Goal: Information Seeking & Learning: Learn about a topic

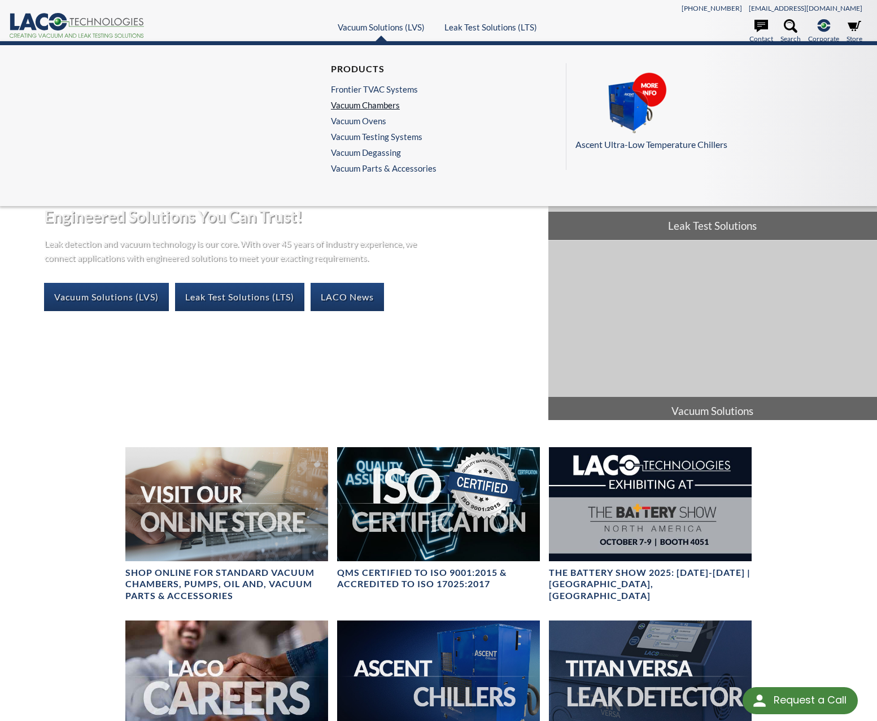
click at [372, 101] on link "Vacuum Chambers" at bounding box center [381, 105] width 100 height 10
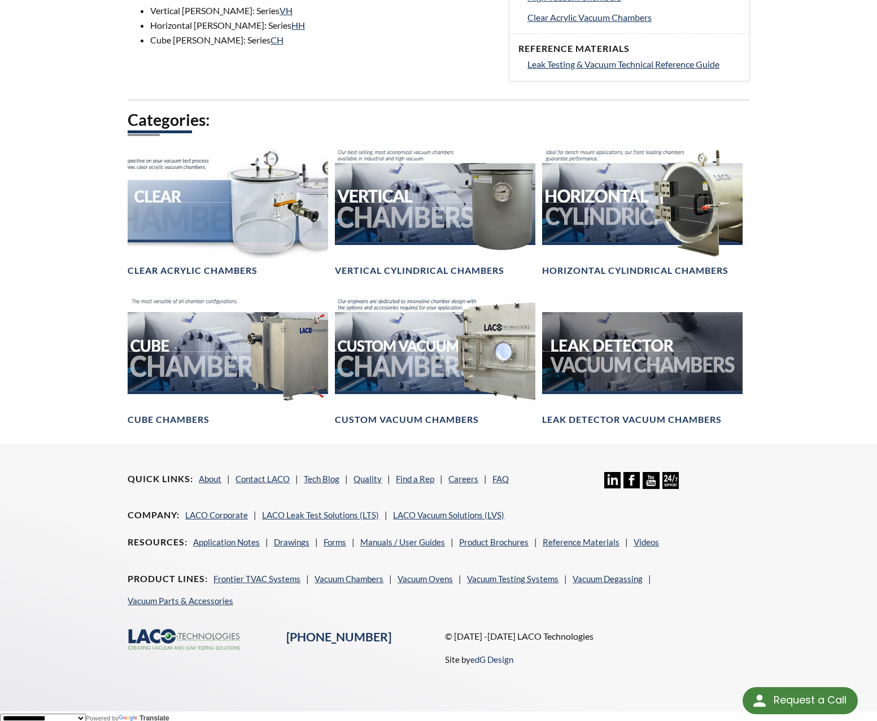
scroll to position [567, 0]
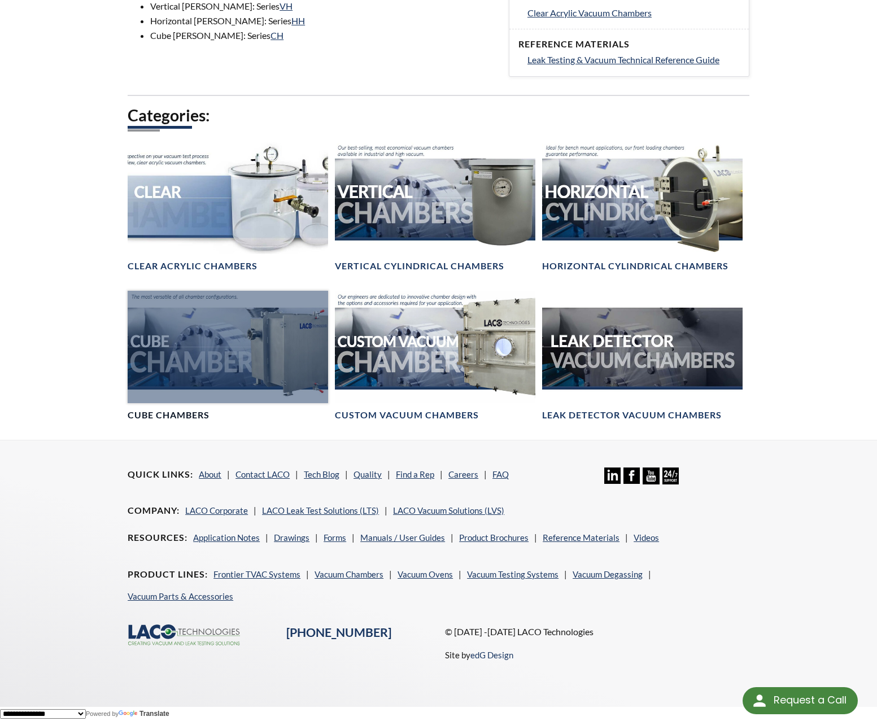
click at [208, 365] on div at bounding box center [228, 347] width 201 height 112
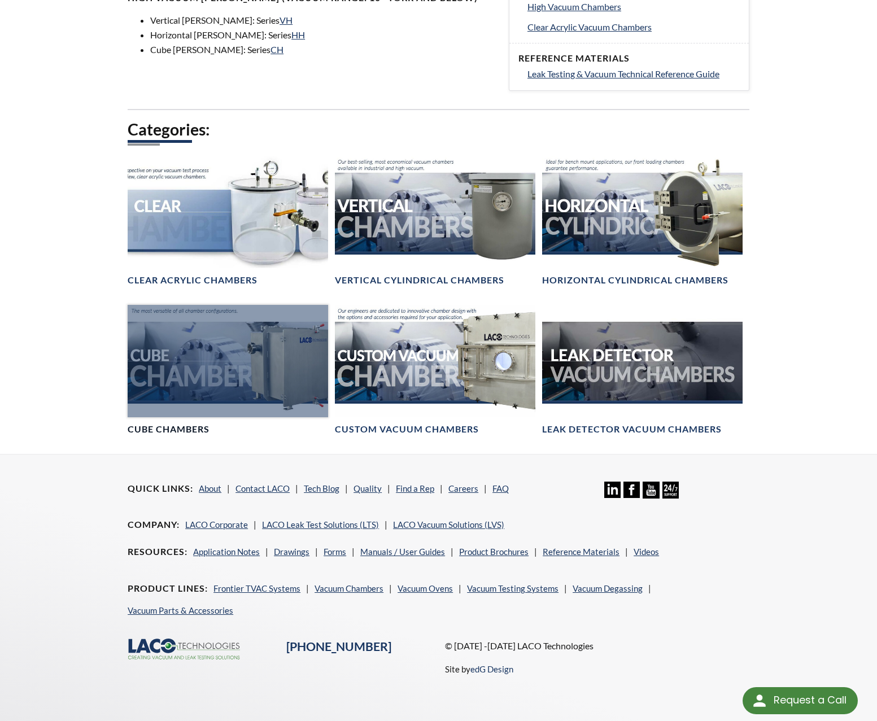
scroll to position [550, 0]
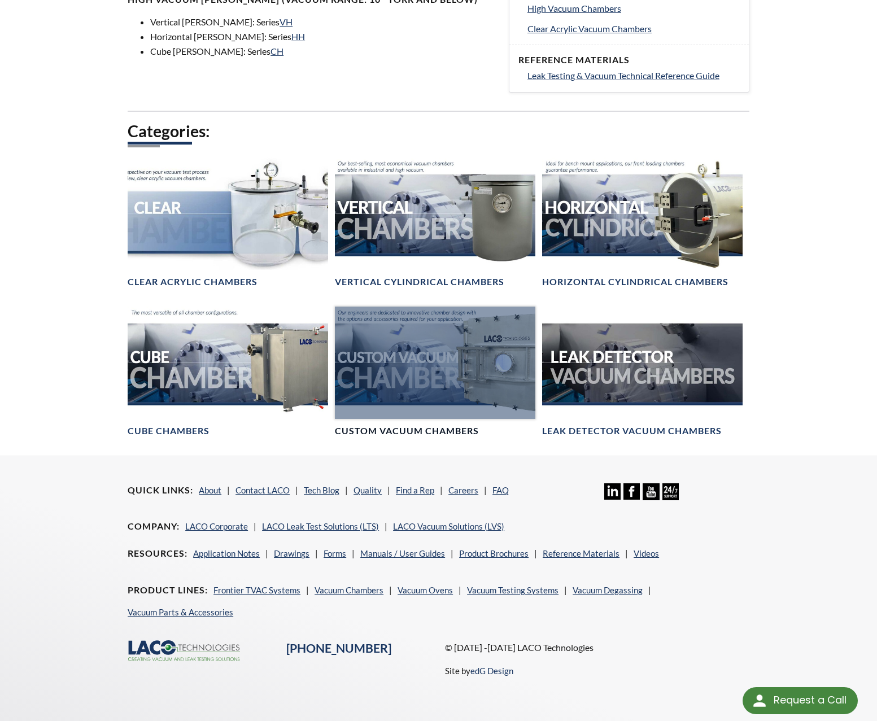
click at [472, 369] on div at bounding box center [435, 363] width 201 height 112
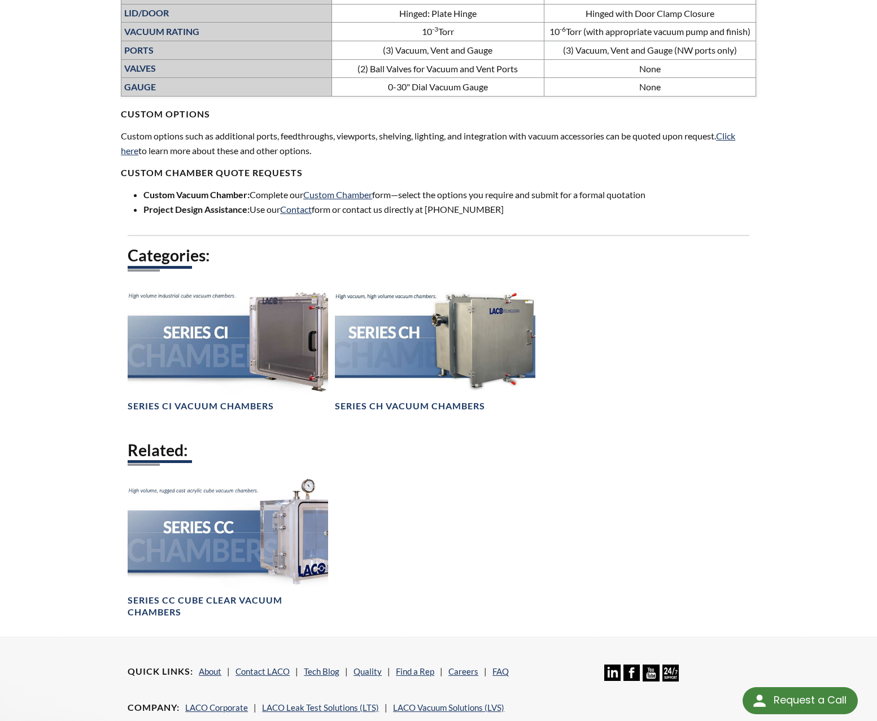
scroll to position [634, 0]
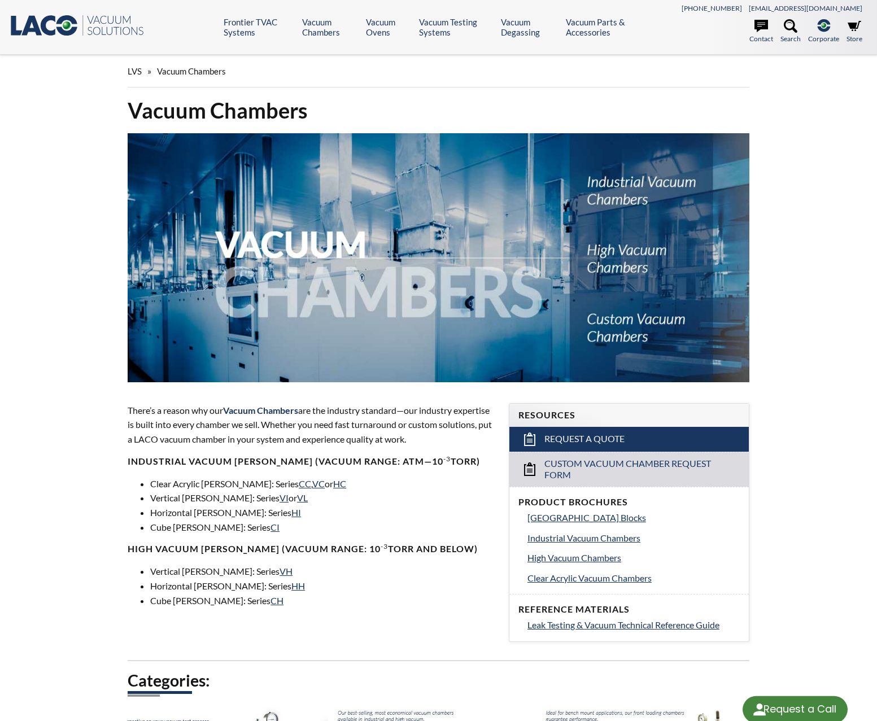
scroll to position [550, 0]
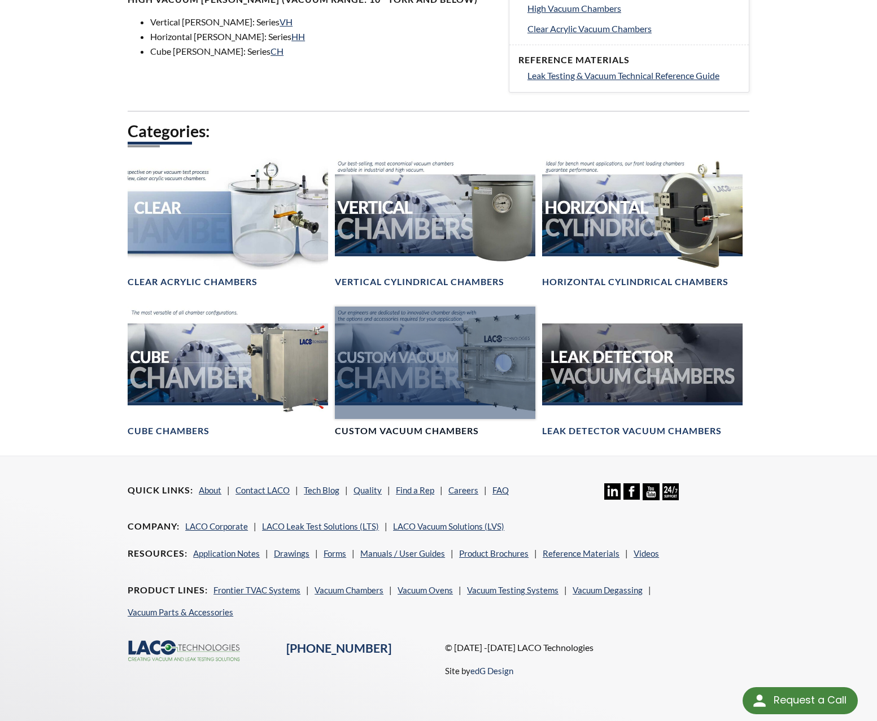
click at [427, 369] on div at bounding box center [435, 363] width 201 height 112
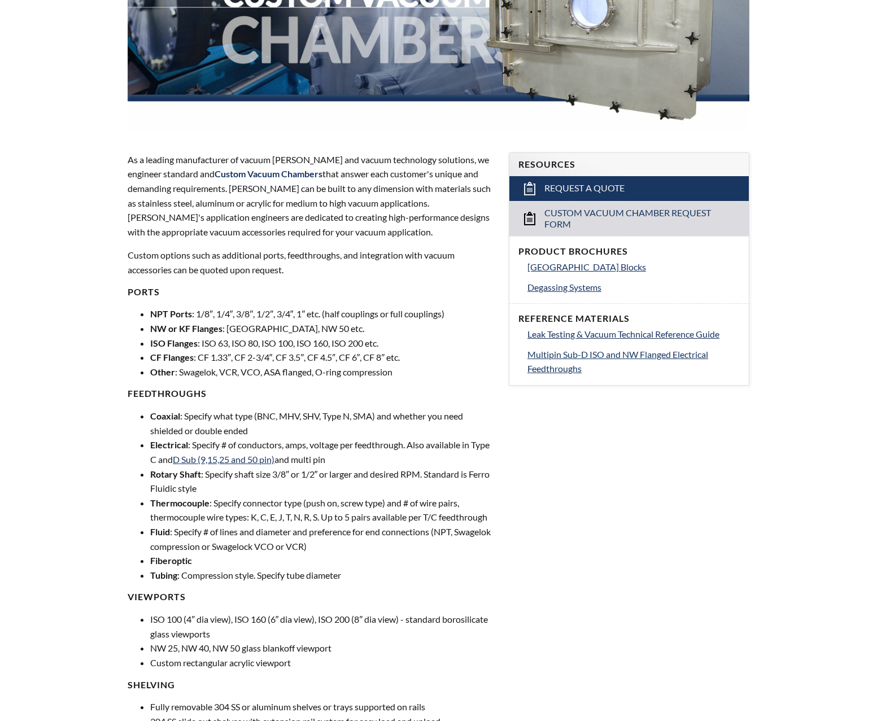
scroll to position [288, 0]
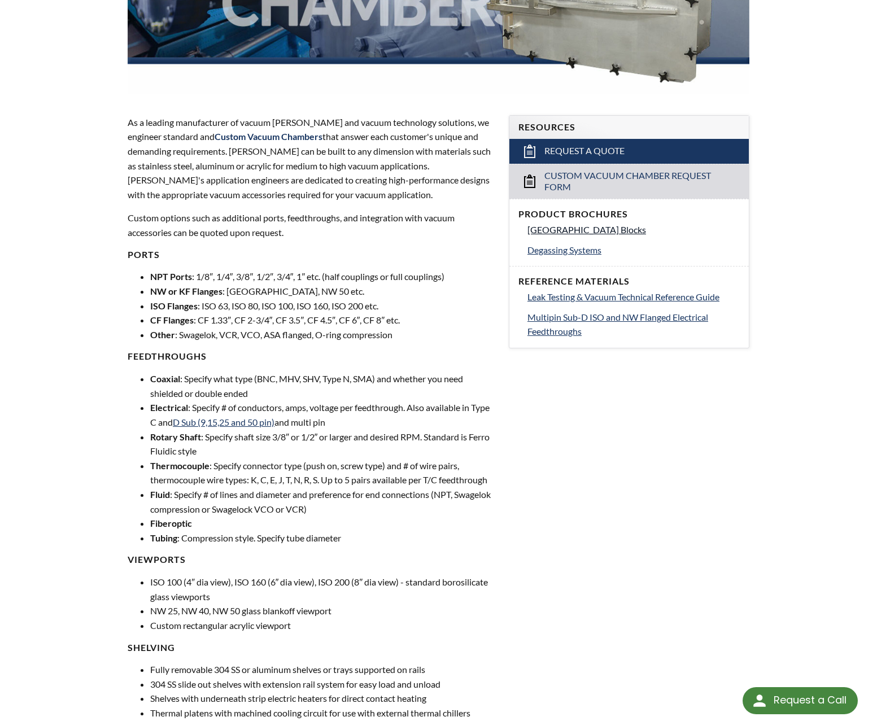
click at [602, 228] on span "[GEOGRAPHIC_DATA] Blocks" at bounding box center [587, 229] width 119 height 11
click at [820, 154] on div "LVS » Vacuum Chambers » Products » Custom Vacuum Chambers Custom Vacuum Chamber…" at bounding box center [438, 558] width 877 height 1582
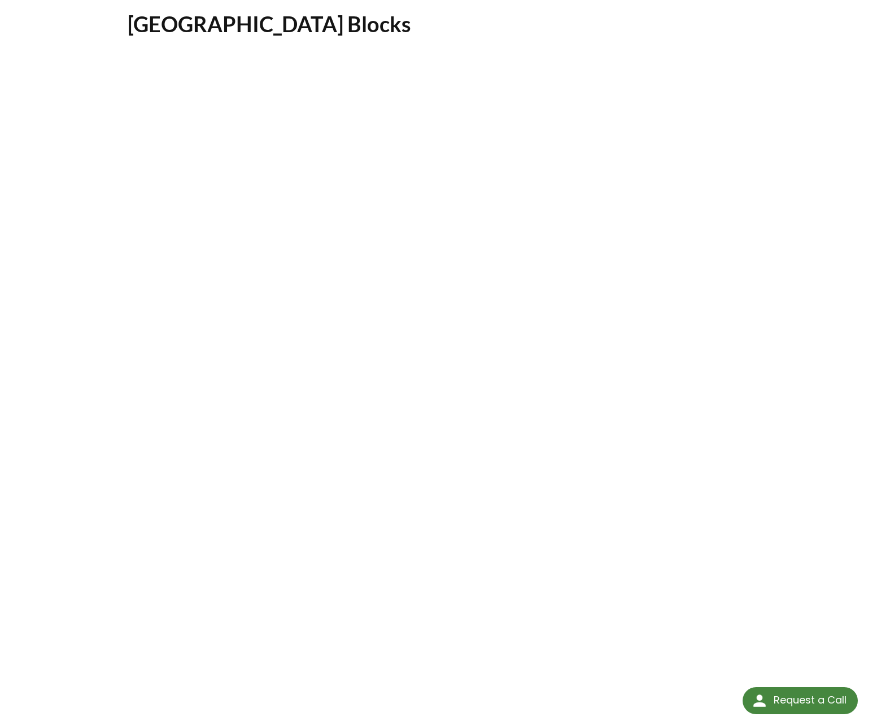
scroll to position [58, 0]
